Goal: Check status: Check status

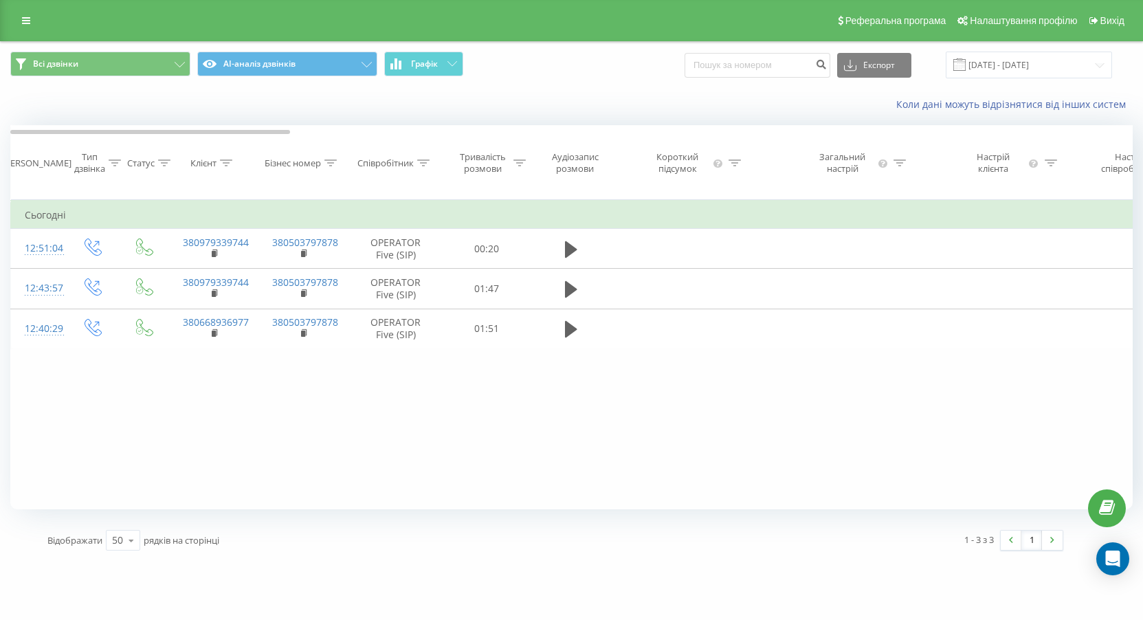
click at [456, 61] on icon at bounding box center [453, 63] width 10 height 5
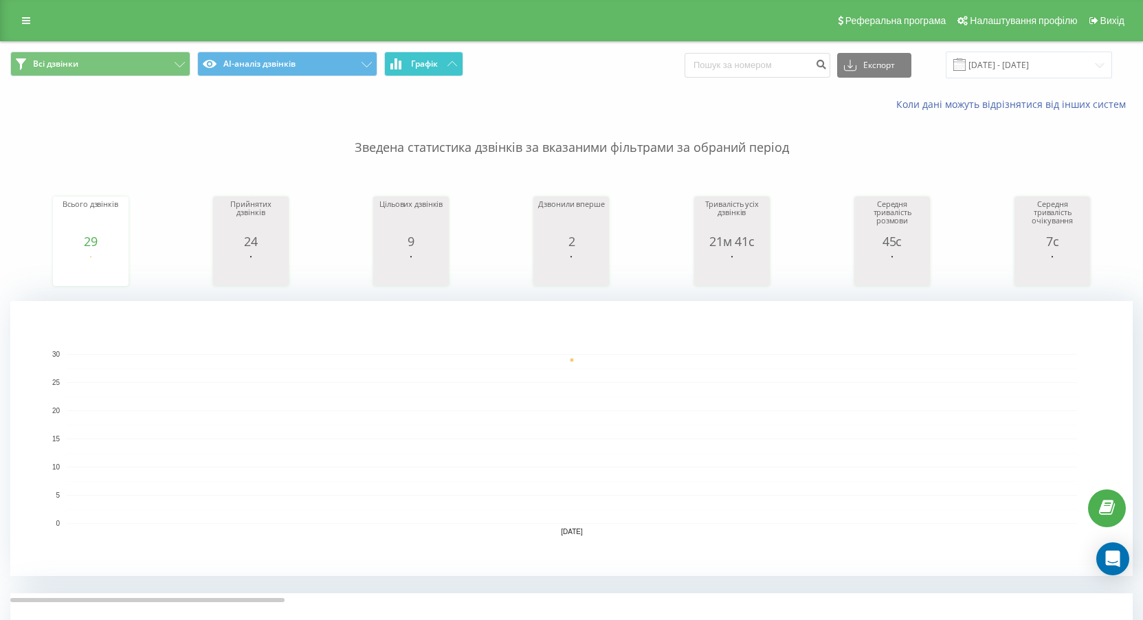
click at [447, 61] on button "Графік" at bounding box center [423, 64] width 79 height 25
click at [438, 62] on span "Графік" at bounding box center [424, 64] width 27 height 10
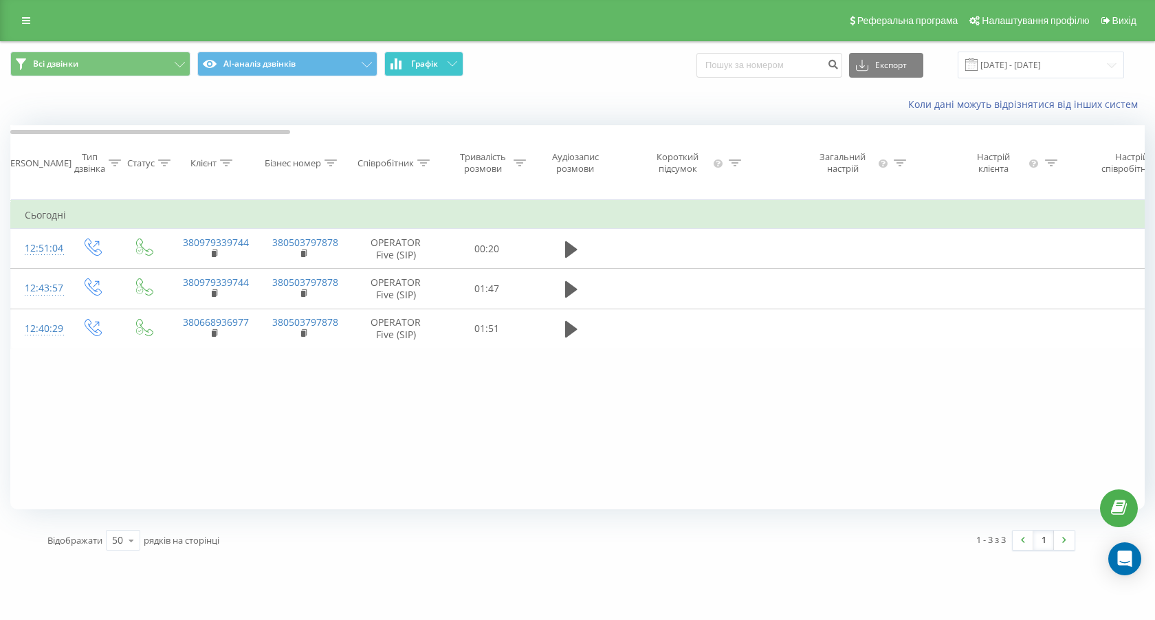
click at [438, 62] on span "Графік" at bounding box center [424, 64] width 27 height 10
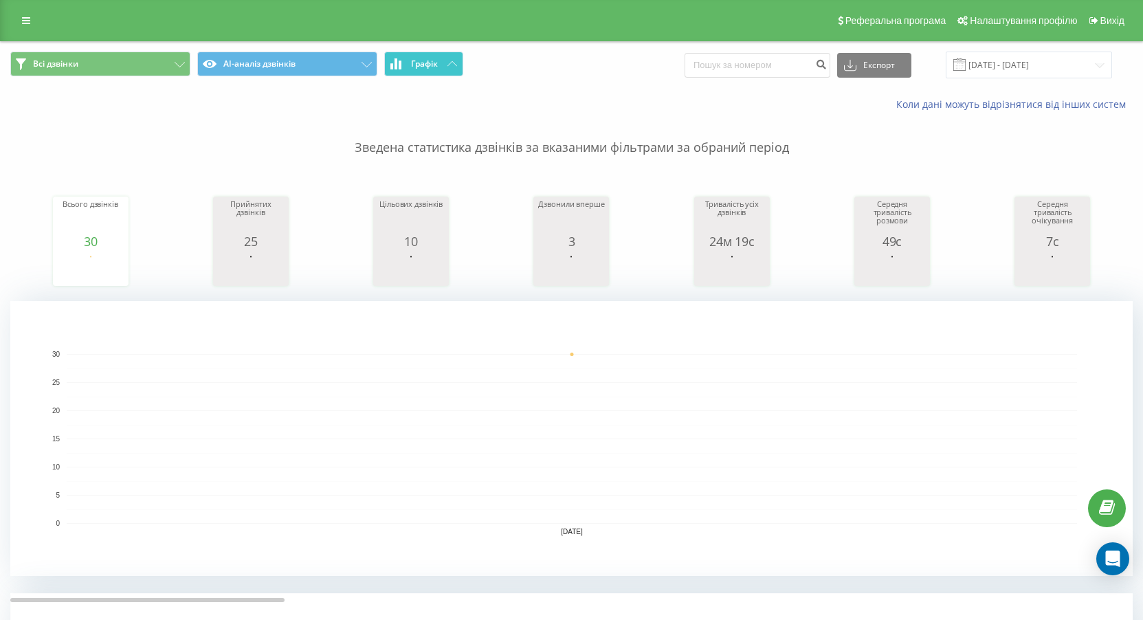
click at [426, 55] on button "Графік" at bounding box center [423, 64] width 79 height 25
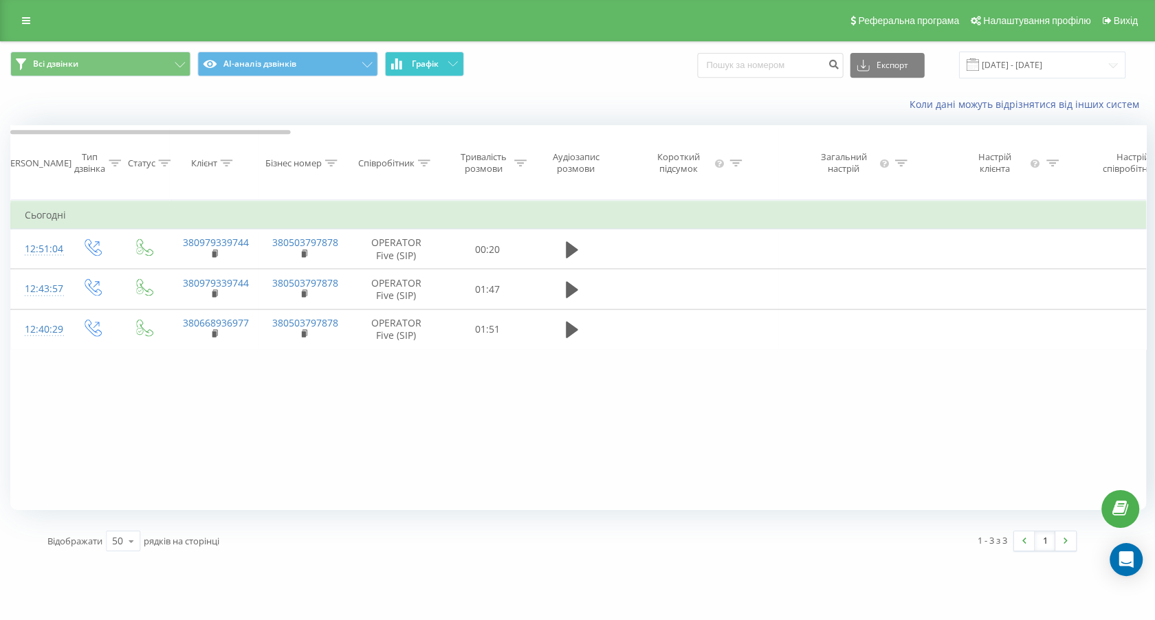
click at [426, 55] on button "Графік" at bounding box center [423, 64] width 79 height 25
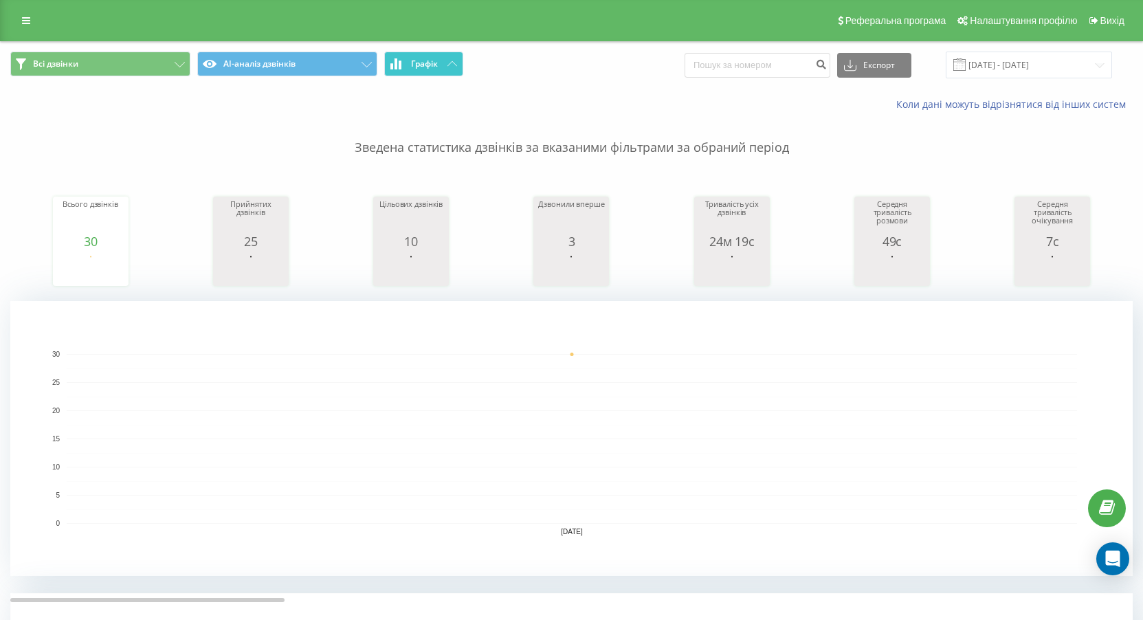
click at [412, 70] on button "Графік" at bounding box center [423, 64] width 79 height 25
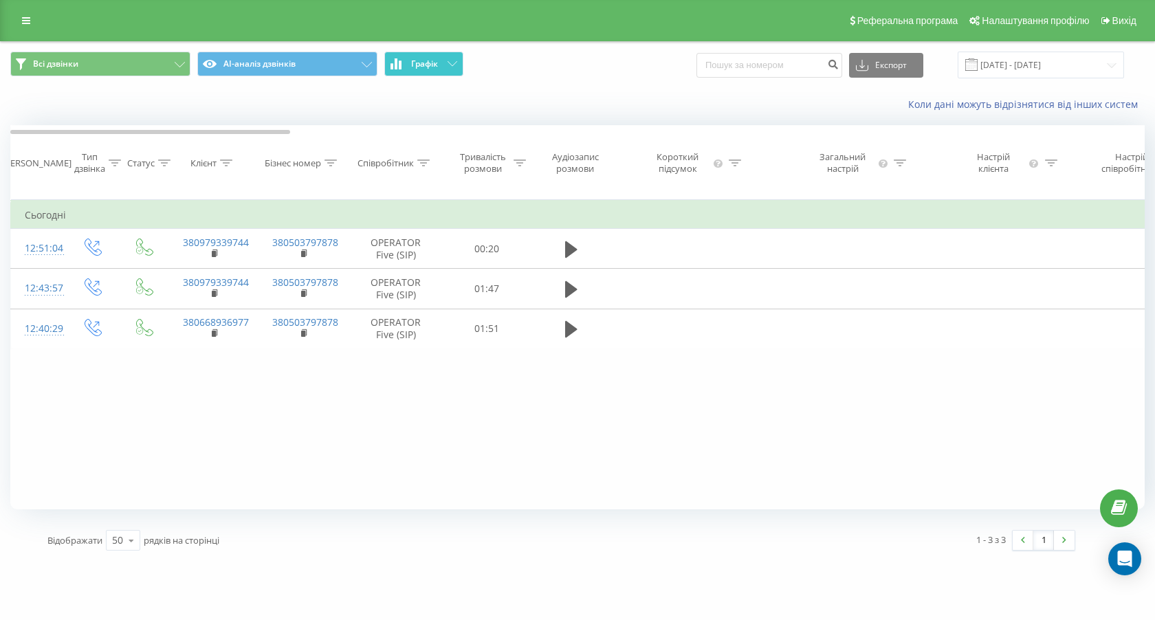
click at [412, 70] on button "Графік" at bounding box center [423, 64] width 79 height 25
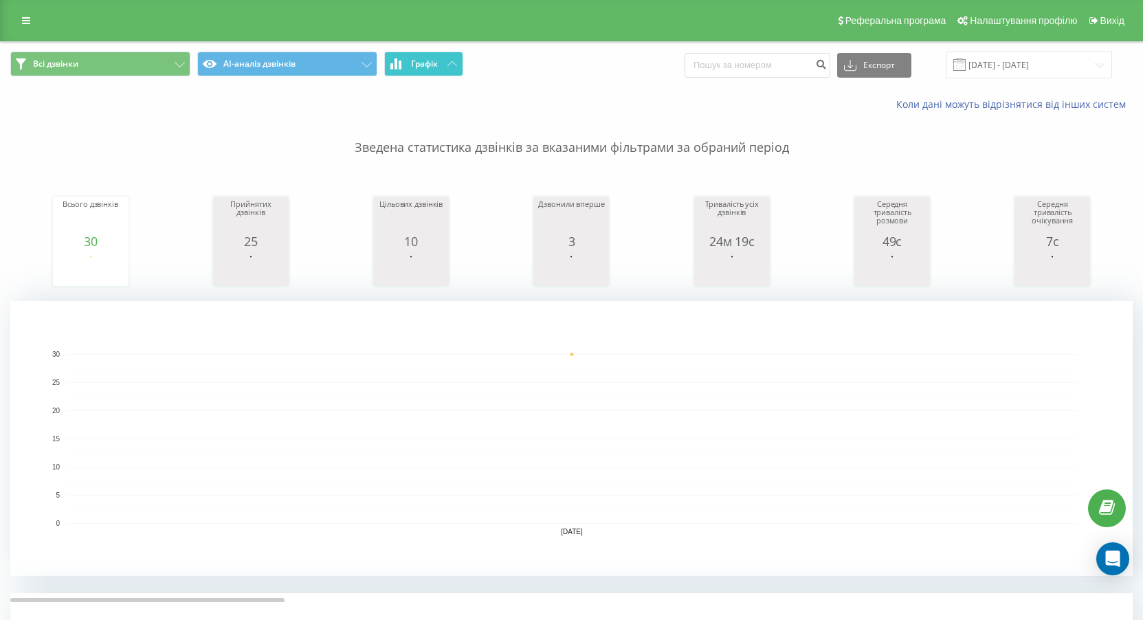
click at [421, 64] on span "Графік" at bounding box center [424, 64] width 27 height 10
click at [436, 72] on button "Графік" at bounding box center [423, 64] width 79 height 25
drag, startPoint x: 436, startPoint y: 72, endPoint x: 376, endPoint y: 12, distance: 84.6
click at [435, 72] on button "Графік" at bounding box center [423, 64] width 79 height 25
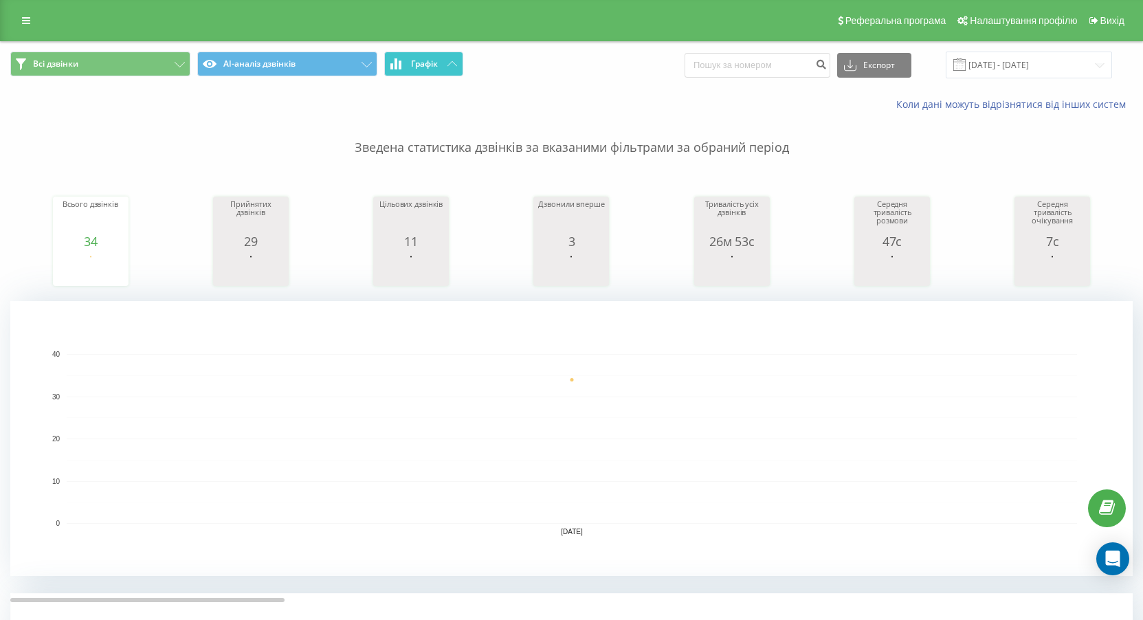
click at [433, 67] on span "Графік" at bounding box center [424, 64] width 27 height 10
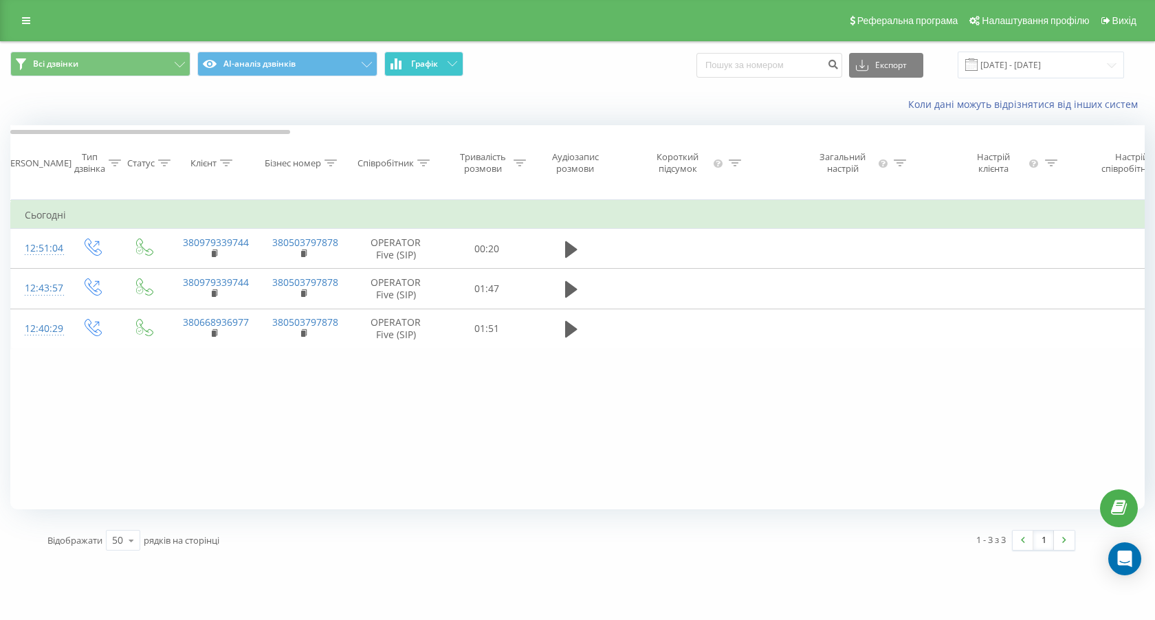
click at [435, 66] on span "Графік" at bounding box center [424, 64] width 27 height 10
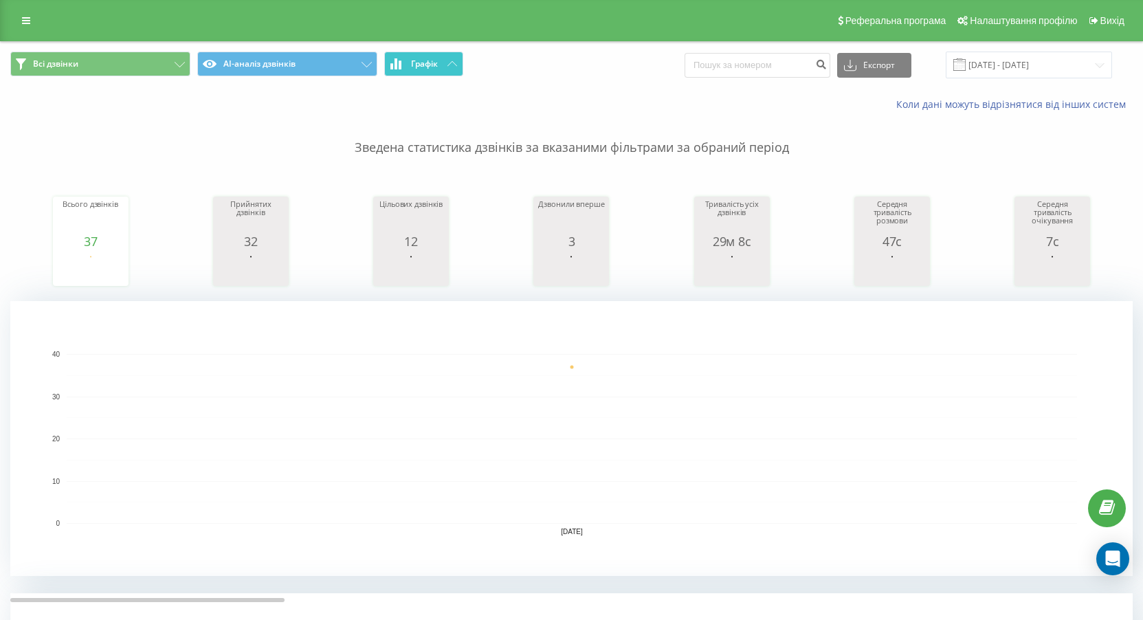
click at [440, 60] on button "Графік" at bounding box center [423, 64] width 79 height 25
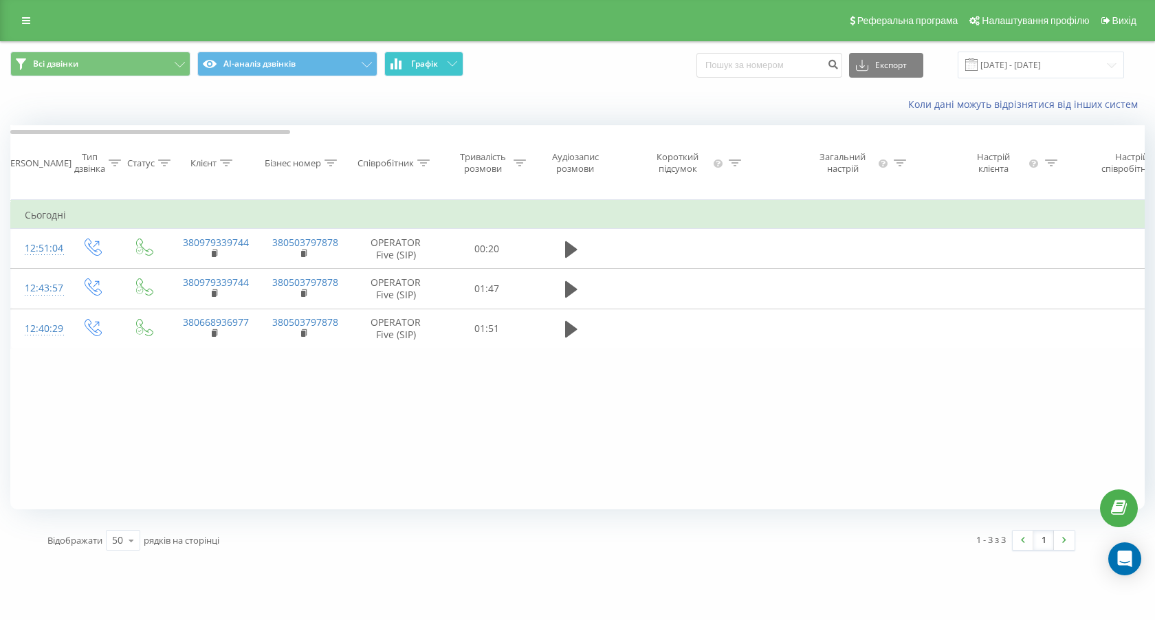
click at [440, 60] on button "Графік" at bounding box center [423, 64] width 79 height 25
